Goal: Task Accomplishment & Management: Manage account settings

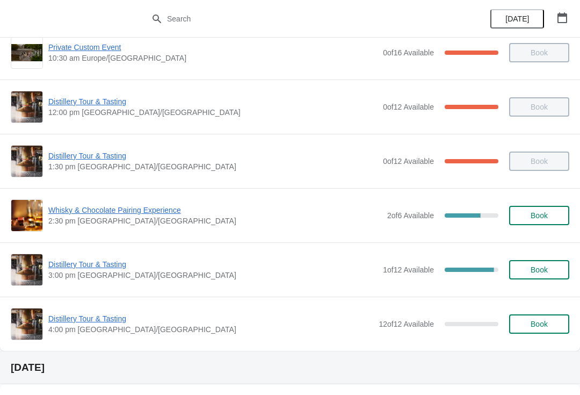
scroll to position [17, 0]
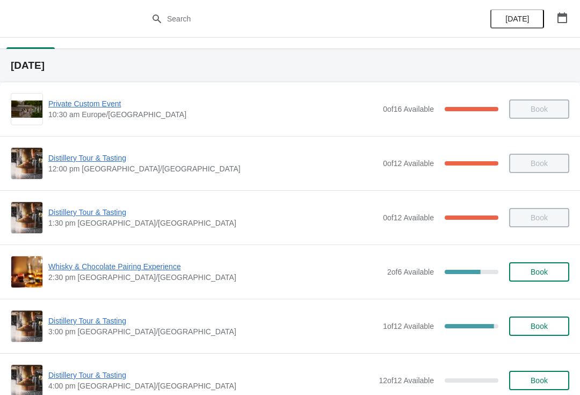
click at [82, 325] on span "Distillery Tour & Tasting" at bounding box center [212, 320] width 329 height 11
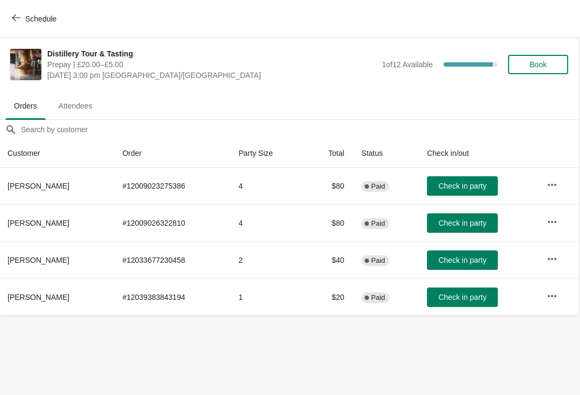
scroll to position [0, 1]
click at [467, 305] on button "Check in party" at bounding box center [462, 296] width 71 height 19
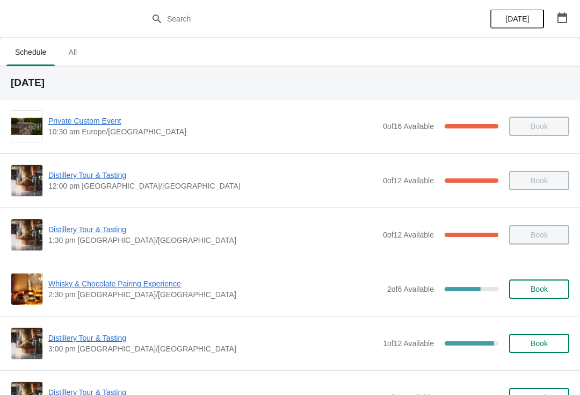
click at [100, 338] on span "Distillery Tour & Tasting" at bounding box center [212, 337] width 329 height 11
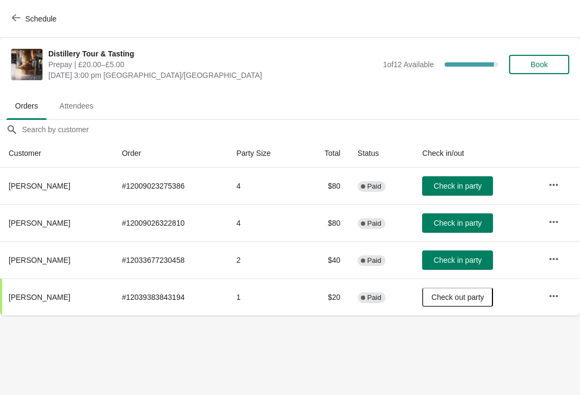
click at [469, 258] on span "Check in party" at bounding box center [458, 260] width 48 height 9
click at [554, 184] on icon "button" at bounding box center [553, 184] width 9 height 2
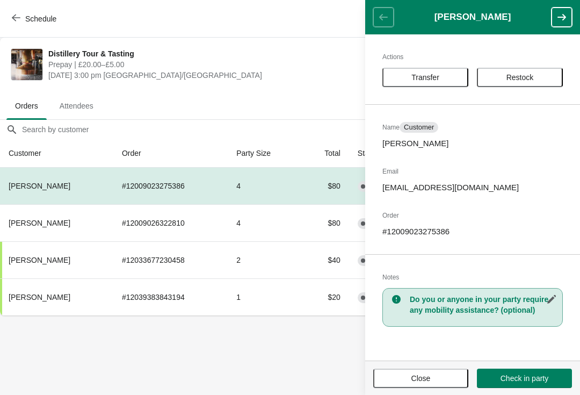
click at [418, 384] on button "Close" at bounding box center [420, 377] width 95 height 19
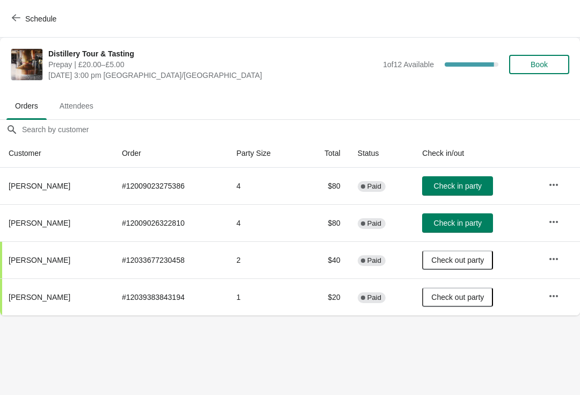
click at [552, 223] on icon "button" at bounding box center [553, 221] width 11 height 11
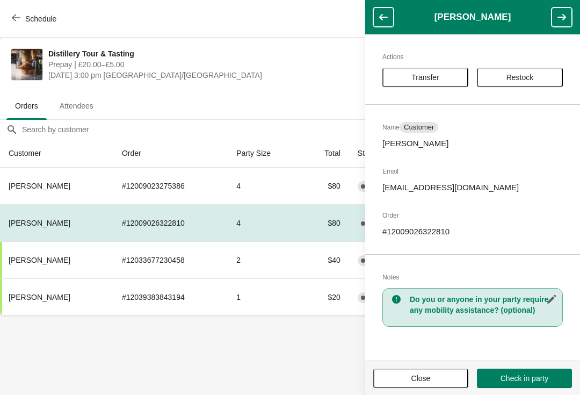
click at [419, 377] on span "Close" at bounding box center [420, 378] width 19 height 9
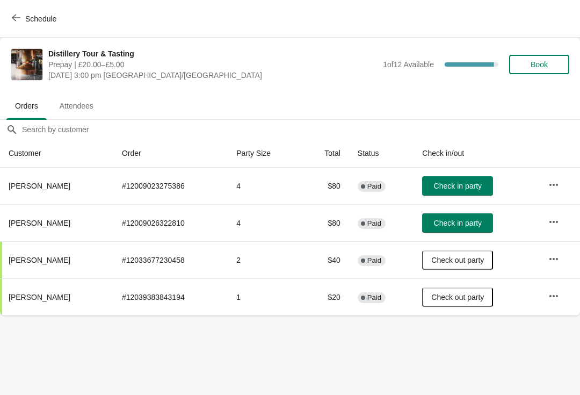
click at [21, 16] on span "Schedule" at bounding box center [35, 18] width 42 height 10
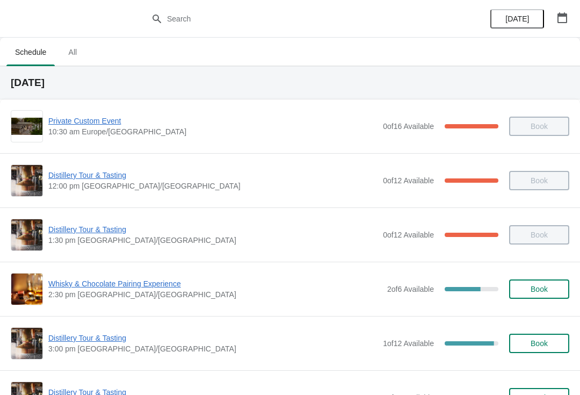
click at [101, 338] on span "Distillery Tour & Tasting" at bounding box center [212, 337] width 329 height 11
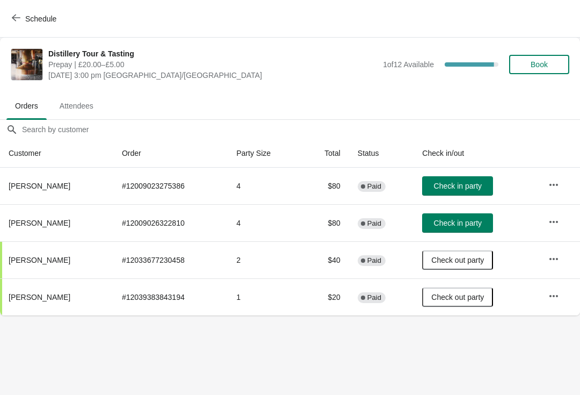
click at [40, 222] on span "[PERSON_NAME]" at bounding box center [40, 223] width 62 height 9
click at [562, 224] on button "button" at bounding box center [553, 221] width 19 height 19
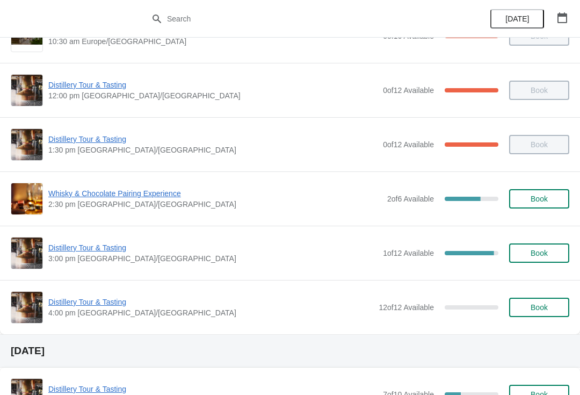
scroll to position [103, 0]
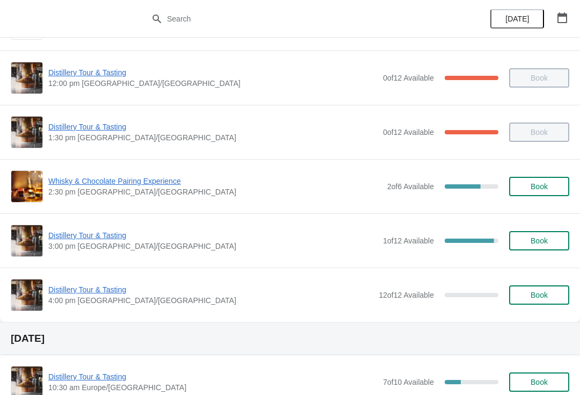
click at [96, 239] on span "Distillery Tour & Tasting" at bounding box center [212, 235] width 329 height 11
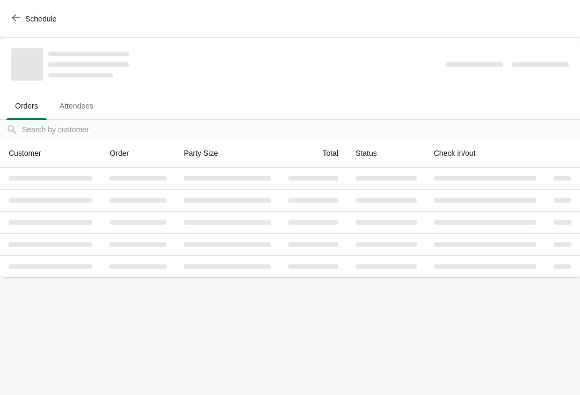
scroll to position [0, 0]
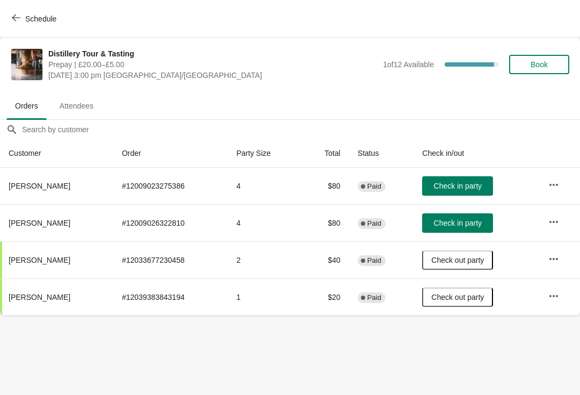
click at [549, 183] on icon "button" at bounding box center [553, 184] width 11 height 11
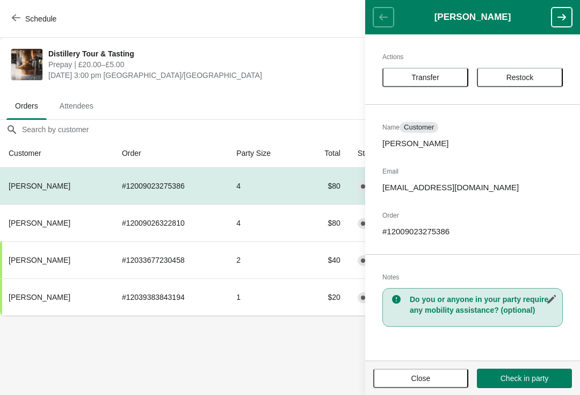
click at [551, 293] on button "button" at bounding box center [551, 298] width 19 height 19
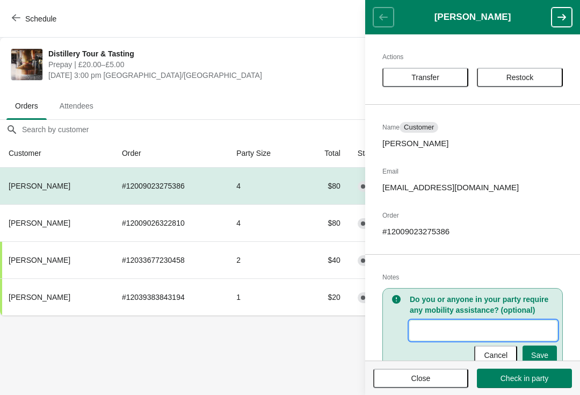
click at [431, 329] on input "New Value" at bounding box center [483, 330] width 147 height 19
type input "Not coming until future date"
click at [544, 355] on span "Save" at bounding box center [539, 355] width 17 height 9
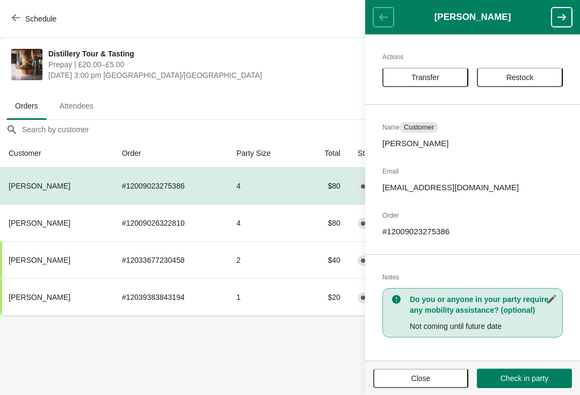
click at [438, 374] on span "Close" at bounding box center [421, 378] width 76 height 9
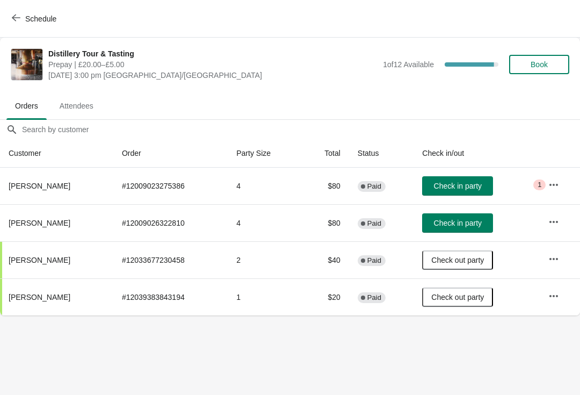
click at [557, 220] on icon "button" at bounding box center [553, 221] width 11 height 11
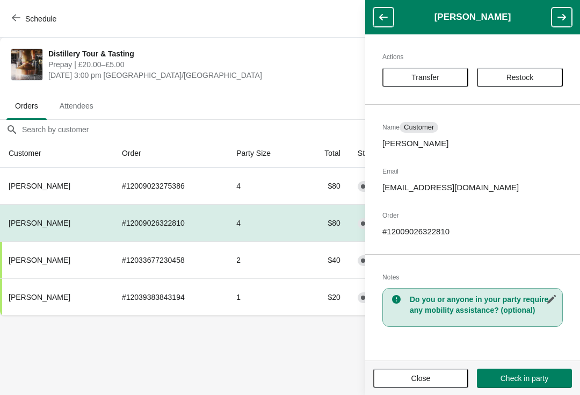
click at [558, 298] on button "button" at bounding box center [551, 298] width 19 height 19
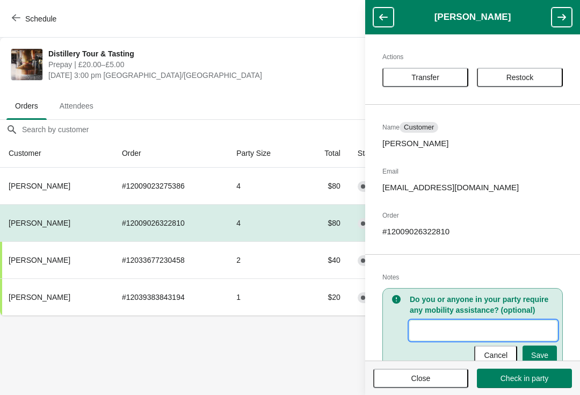
click at [443, 327] on input "New Value" at bounding box center [483, 330] width 147 height 19
type input "Not coming to a future date"
click at [547, 352] on span "Save" at bounding box center [539, 355] width 17 height 9
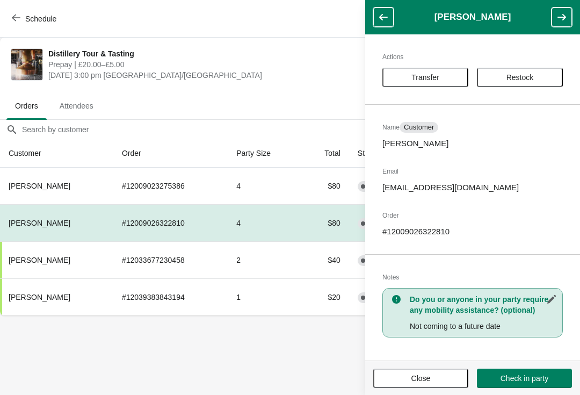
click at [439, 378] on span "Close" at bounding box center [421, 378] width 76 height 9
